Goal: Task Accomplishment & Management: Manage account settings

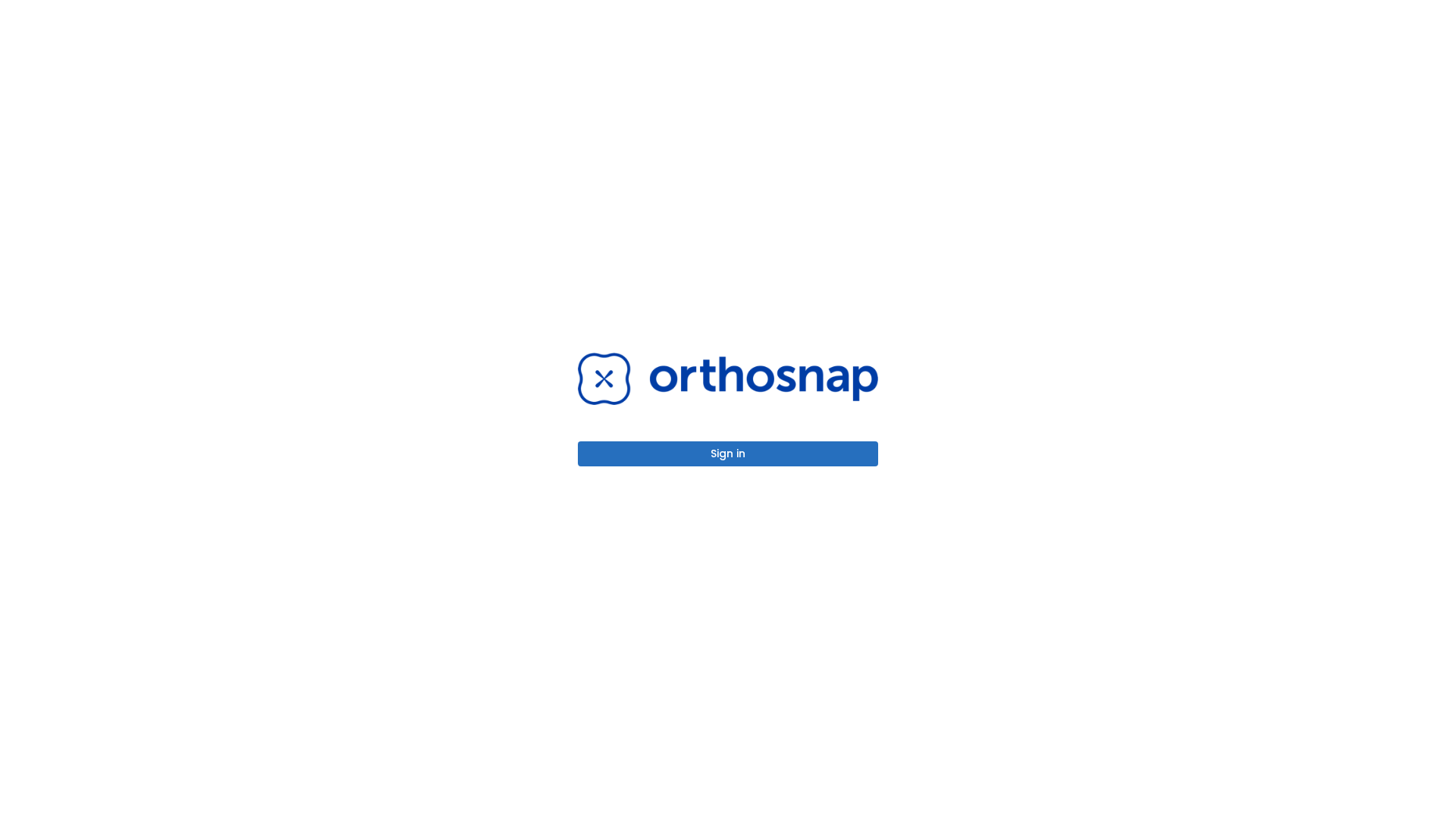
click at [728, 454] on button "Sign in" at bounding box center [728, 454] width 300 height 25
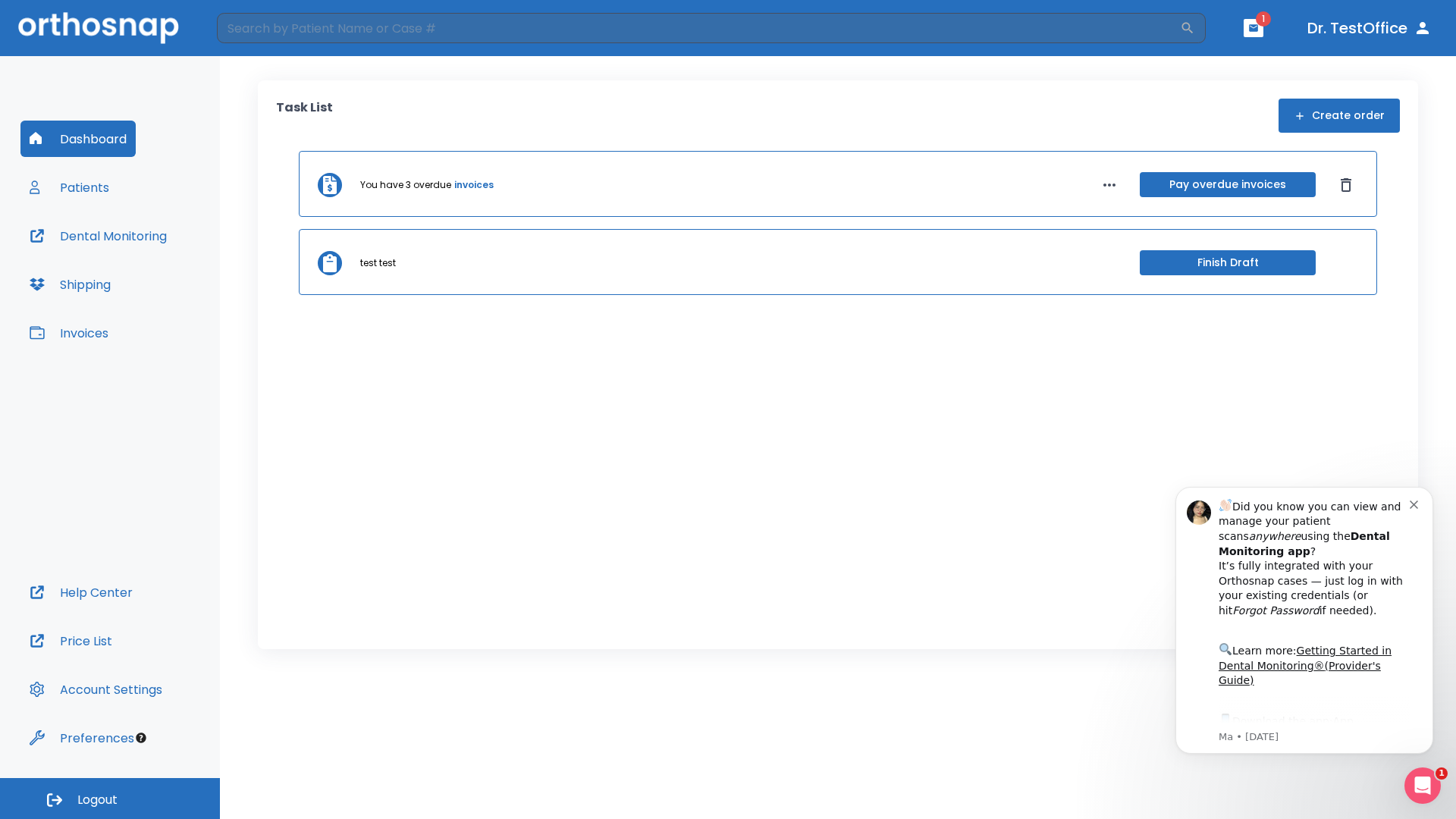
click at [110, 799] on span "Logout" at bounding box center [98, 799] width 40 height 16
